Goal: Answer question/provide support

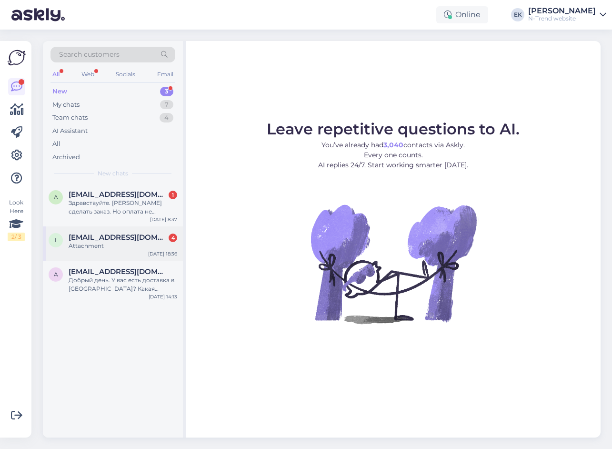
click at [87, 240] on span "[EMAIL_ADDRESS][DOMAIN_NAME]" at bounding box center [118, 237] width 99 height 9
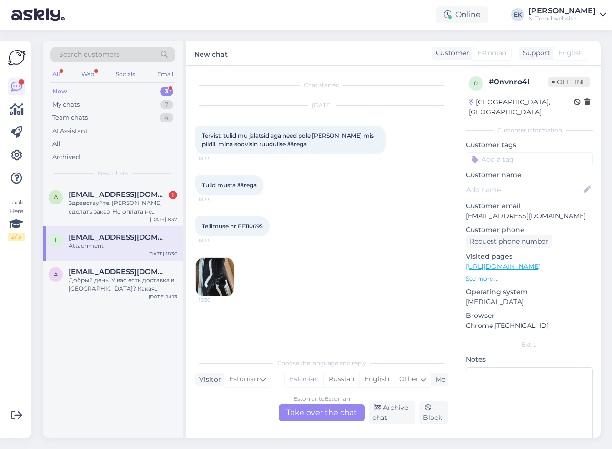
click at [220, 277] on img at bounding box center [215, 277] width 38 height 38
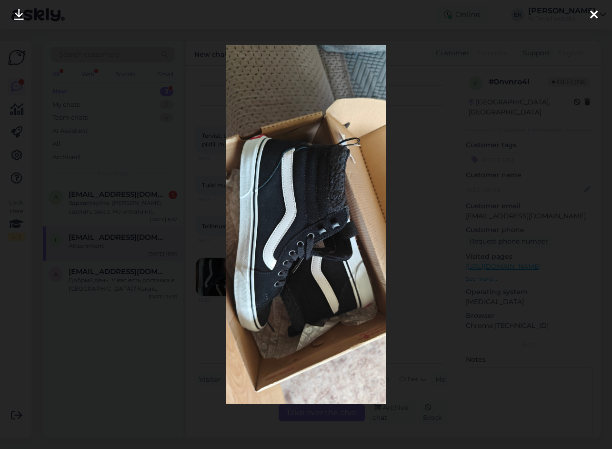
click at [594, 15] on icon at bounding box center [594, 15] width 8 height 12
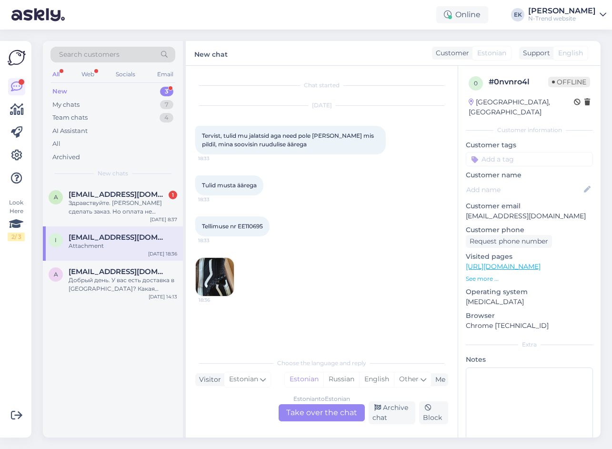
click at [253, 224] on span "Tellimuse nr EE110695" at bounding box center [232, 225] width 61 height 7
copy div "EE110695 18:33"
click at [205, 287] on img at bounding box center [215, 277] width 38 height 38
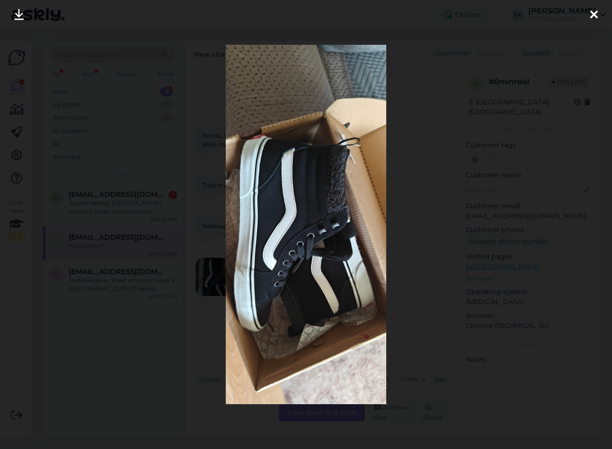
drag, startPoint x: 592, startPoint y: 14, endPoint x: 481, endPoint y: 82, distance: 130.2
click at [592, 14] on icon at bounding box center [594, 15] width 8 height 12
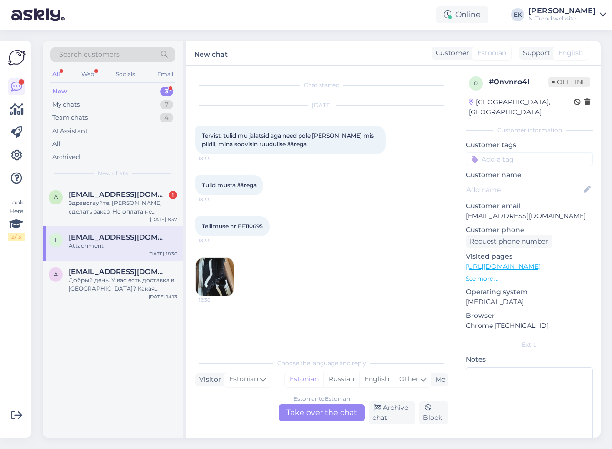
click at [332, 414] on div "Estonian to Estonian Take over the chat" at bounding box center [322, 412] width 86 height 17
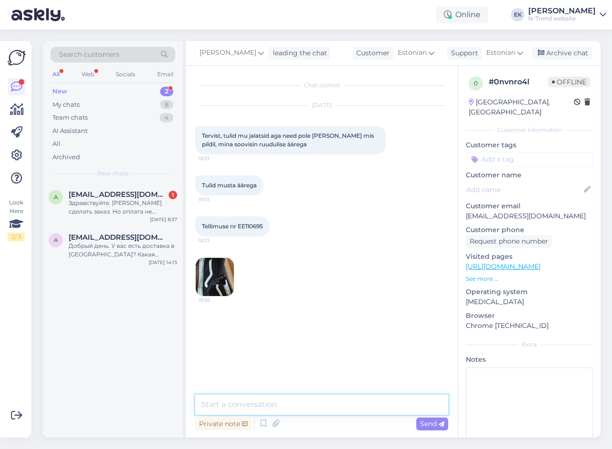
click at [242, 403] on textarea at bounding box center [321, 404] width 253 height 20
click at [416, 406] on textarea "Tere. Vabandame tekkinud segaduse pärast. Te saate" at bounding box center [321, 404] width 253 height 20
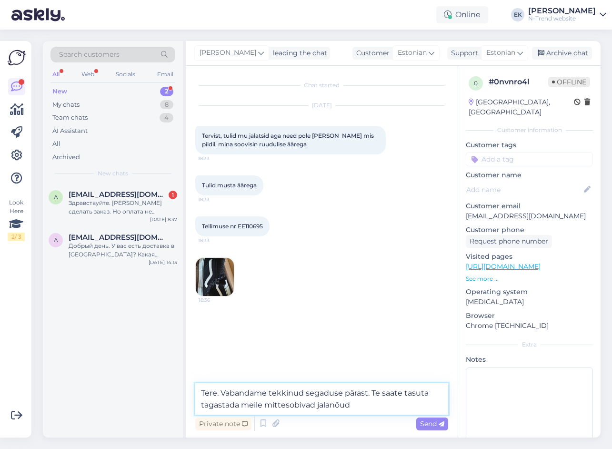
type textarea "Tere. Vabandame tekkinud segaduse pärast. Te saate tasuta tagastada meile mitte…"
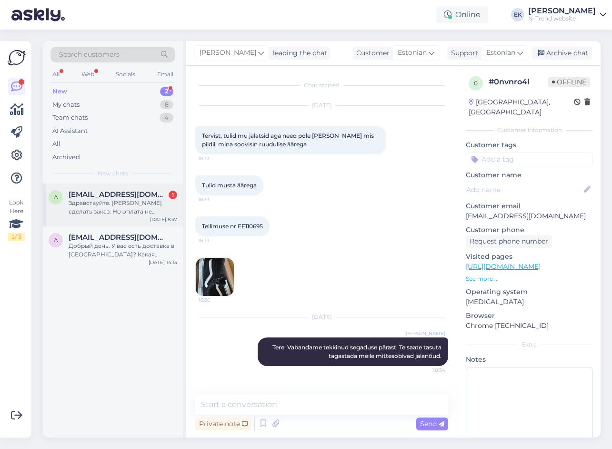
click at [134, 193] on span "[EMAIL_ADDRESS][DOMAIN_NAME]" at bounding box center [118, 194] width 99 height 9
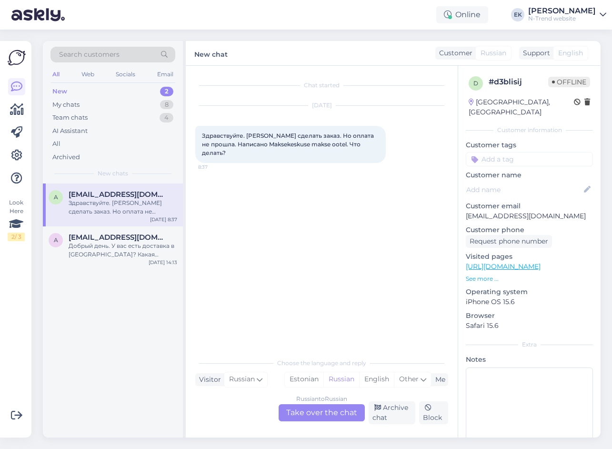
click at [324, 414] on div "Russian to Russian Take over the chat" at bounding box center [322, 412] width 86 height 17
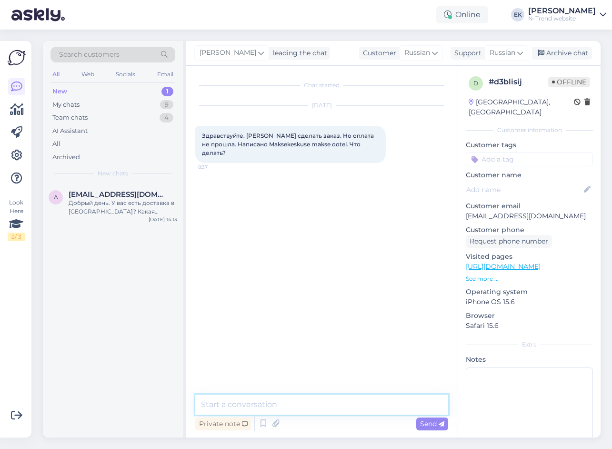
click at [274, 405] on textarea at bounding box center [321, 404] width 253 height 20
